Goal: Entertainment & Leisure: Consume media (video, audio)

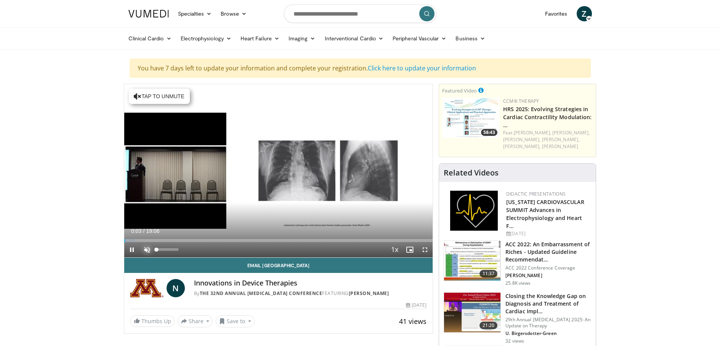
click at [146, 248] on span "Video Player" at bounding box center [146, 249] width 15 height 15
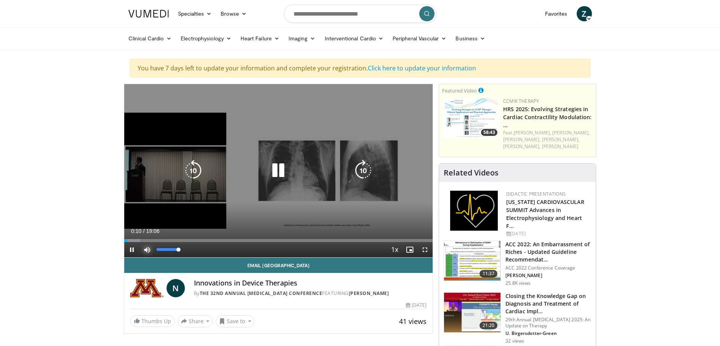
drag, startPoint x: 170, startPoint y: 249, endPoint x: 180, endPoint y: 249, distance: 10.7
click at [178, 249] on div "100%" at bounding box center [168, 250] width 22 height 3
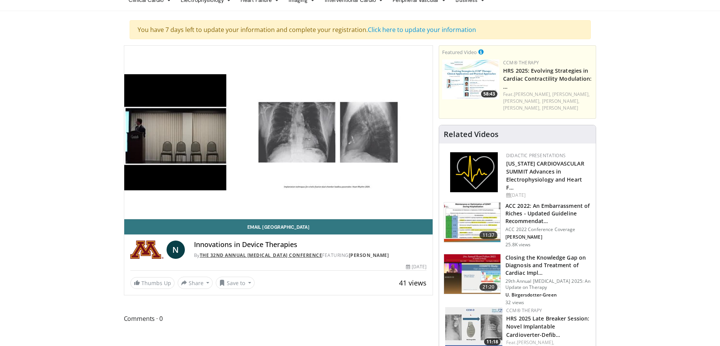
scroll to position [38, 0]
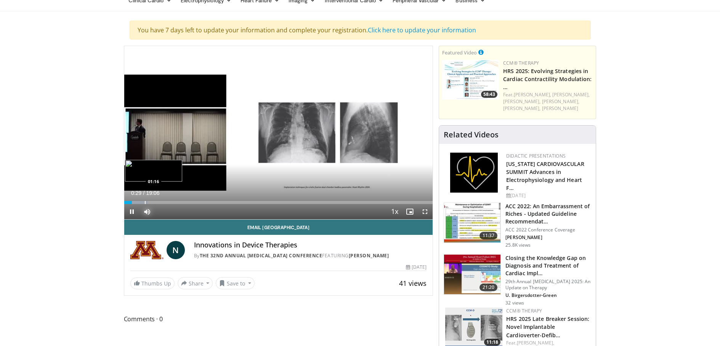
click at [145, 202] on div "Progress Bar" at bounding box center [145, 202] width 1 height 3
click at [164, 202] on div "Progress Bar" at bounding box center [164, 202] width 1 height 3
click at [179, 199] on div "Loaded : 16.44% 02:29 03:22" at bounding box center [278, 200] width 309 height 7
click at [164, 202] on div "Progress Bar" at bounding box center [164, 202] width 1 height 3
click at [151, 201] on div "Loaded : 18.34% 01:40 01:40" at bounding box center [278, 200] width 309 height 7
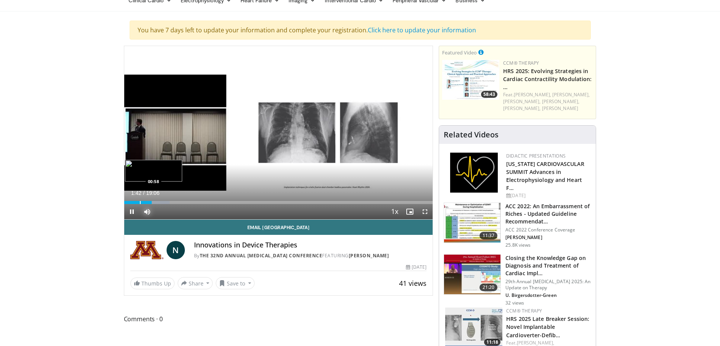
click at [139, 201] on div "Loaded : 14.71% 01:42 00:58" at bounding box center [278, 200] width 309 height 7
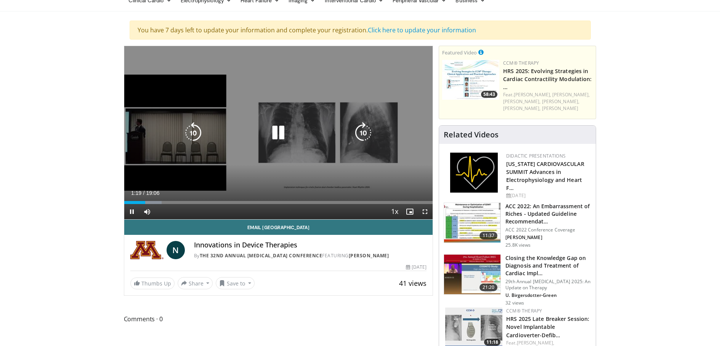
click at [276, 131] on icon "Video Player" at bounding box center [278, 132] width 21 height 21
